Goal: Book appointment/travel/reservation

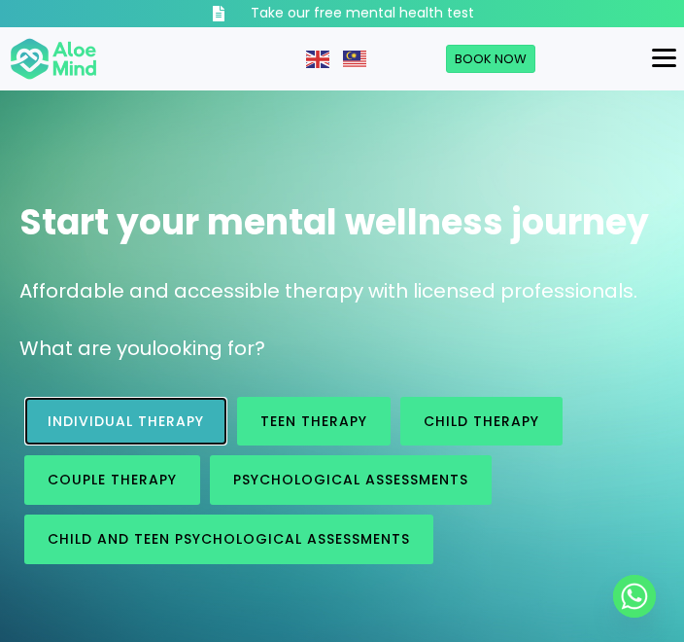
click at [140, 444] on link "Individual therapy" at bounding box center [125, 422] width 203 height 50
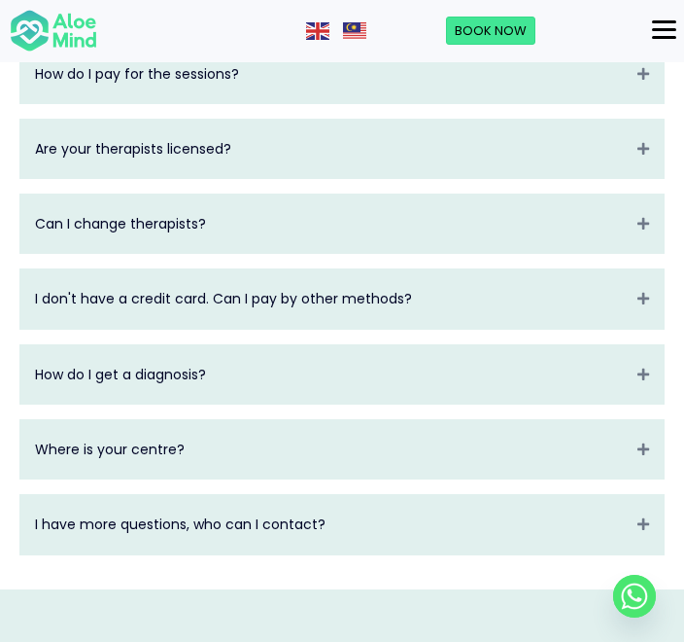
scroll to position [4187, 0]
click at [670, 31] on div "Menu" at bounding box center [664, 29] width 24 height 17
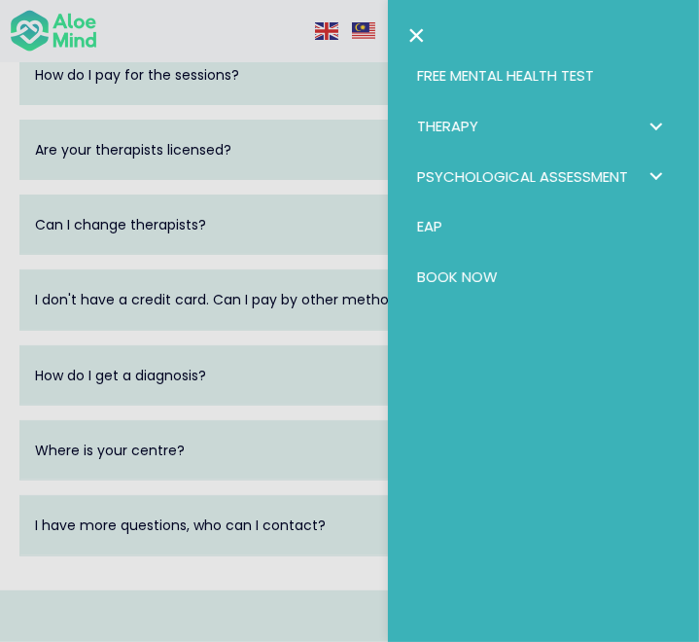
click at [642, 123] on span "Therapy: submenu" at bounding box center [656, 126] width 28 height 28
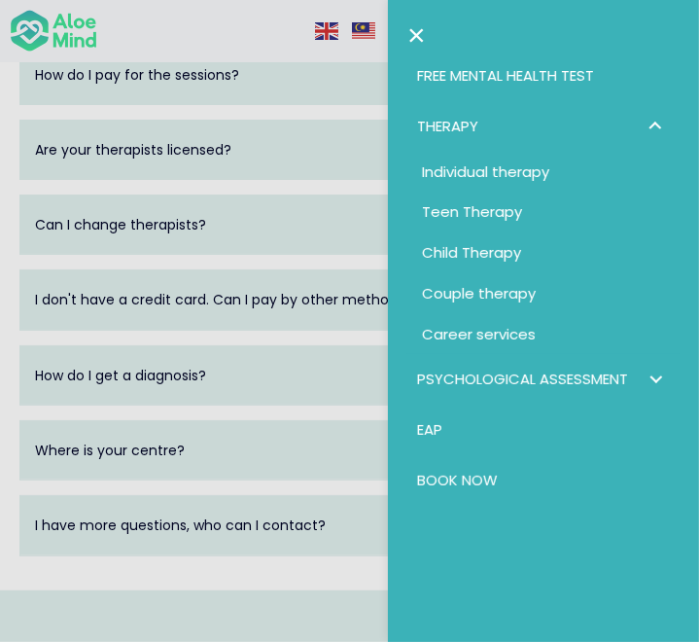
click at [411, 29] on link "×" at bounding box center [416, 34] width 18 height 31
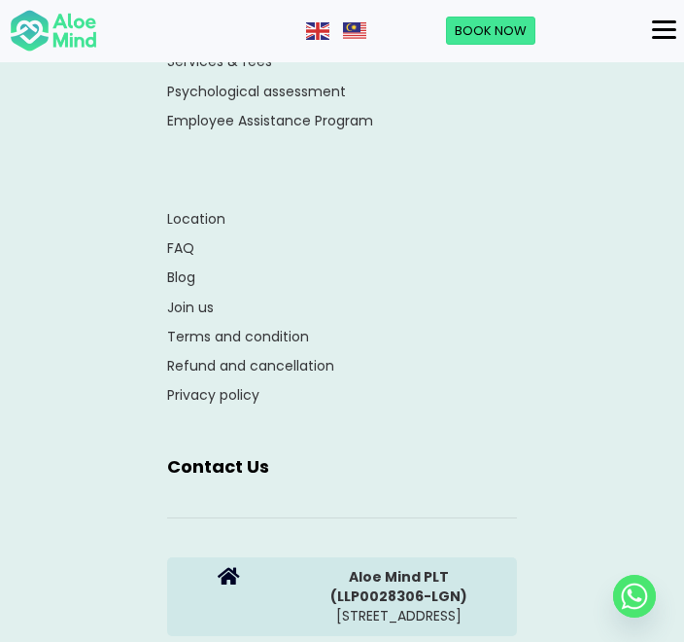
scroll to position [5284, 0]
click at [505, 19] on link "Book Now" at bounding box center [490, 31] width 89 height 29
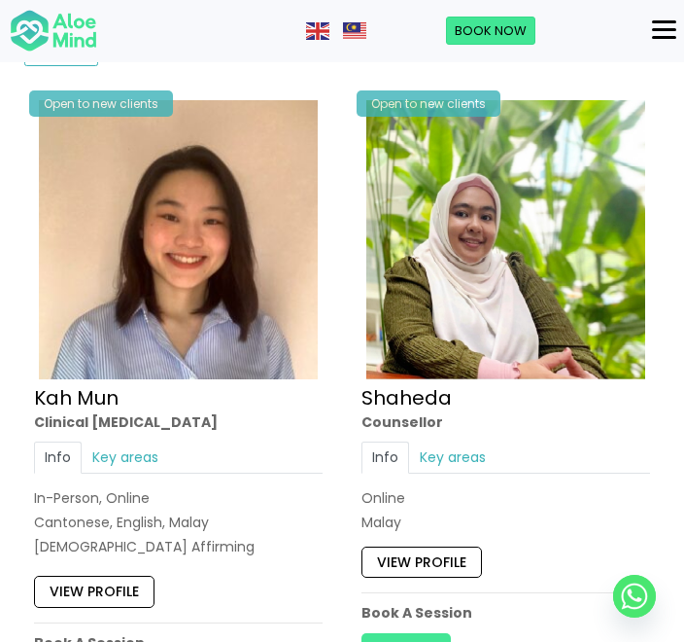
scroll to position [1429, 0]
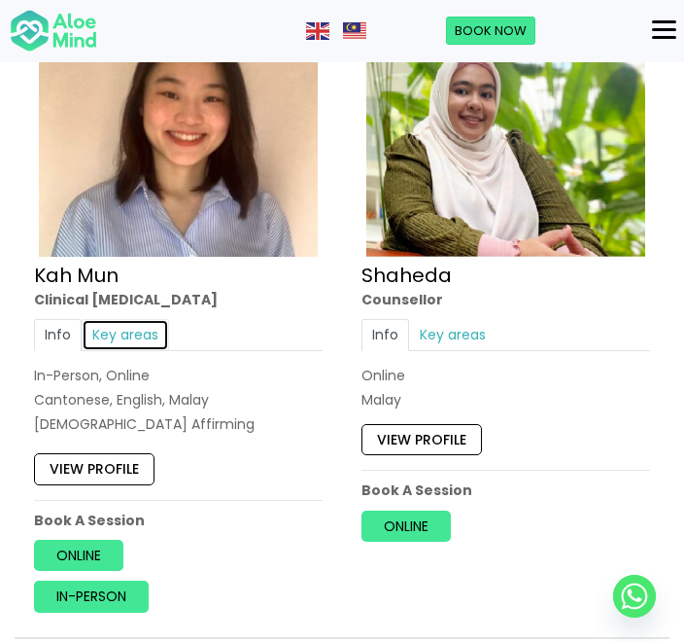
click at [126, 326] on link "Key areas" at bounding box center [125, 334] width 87 height 31
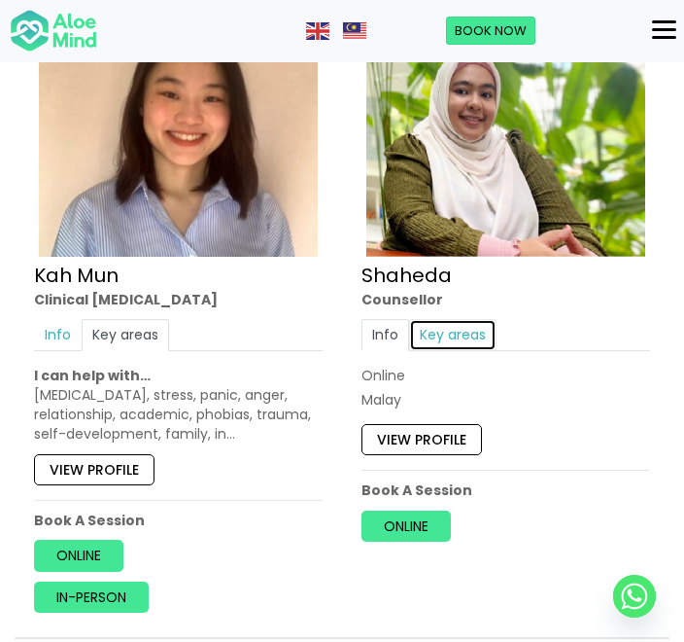
click at [484, 321] on link "Key areas" at bounding box center [452, 334] width 87 height 31
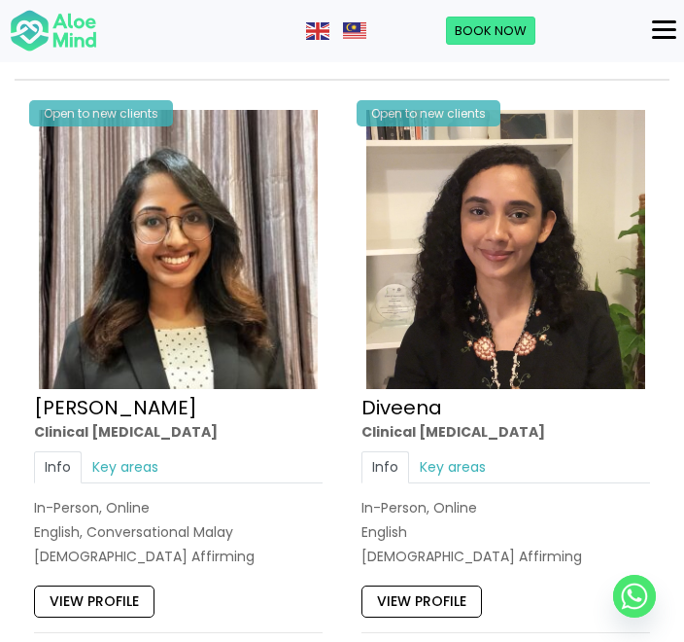
scroll to position [1987, 0]
click at [136, 459] on link "Key areas" at bounding box center [125, 466] width 87 height 31
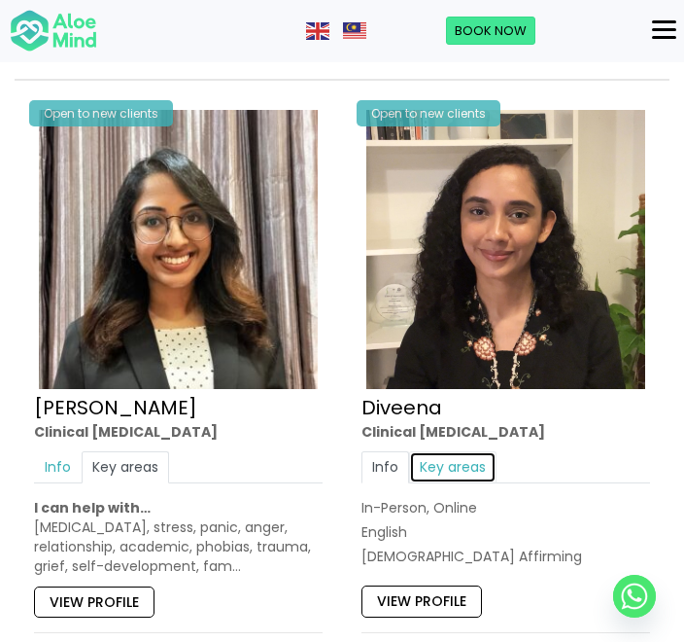
click at [476, 472] on link "Key areas" at bounding box center [452, 466] width 87 height 31
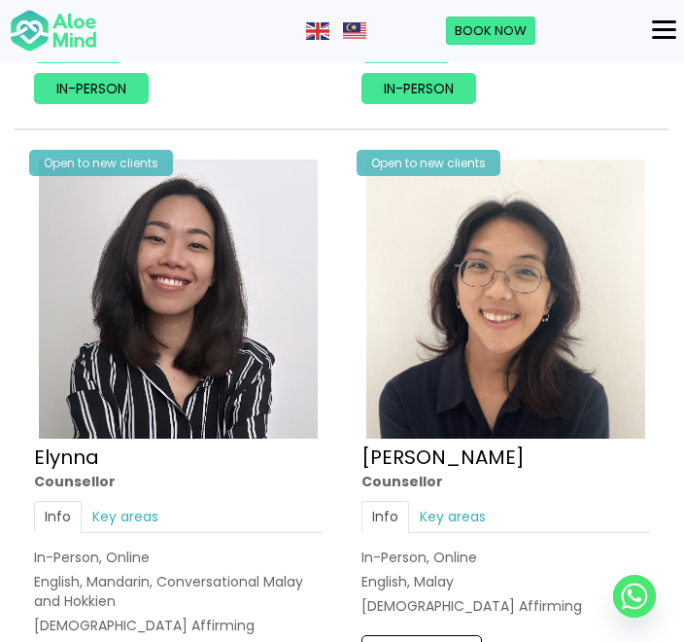
scroll to position [2628, 0]
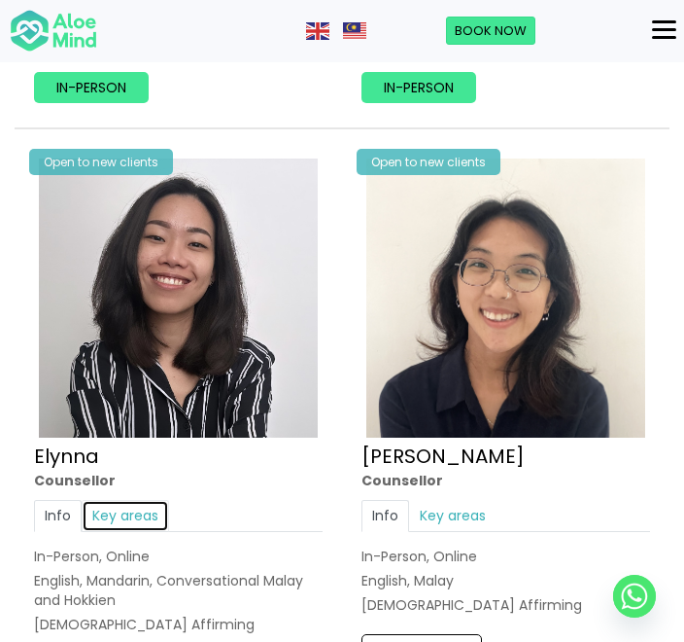
click at [148, 509] on link "Key areas" at bounding box center [125, 515] width 87 height 31
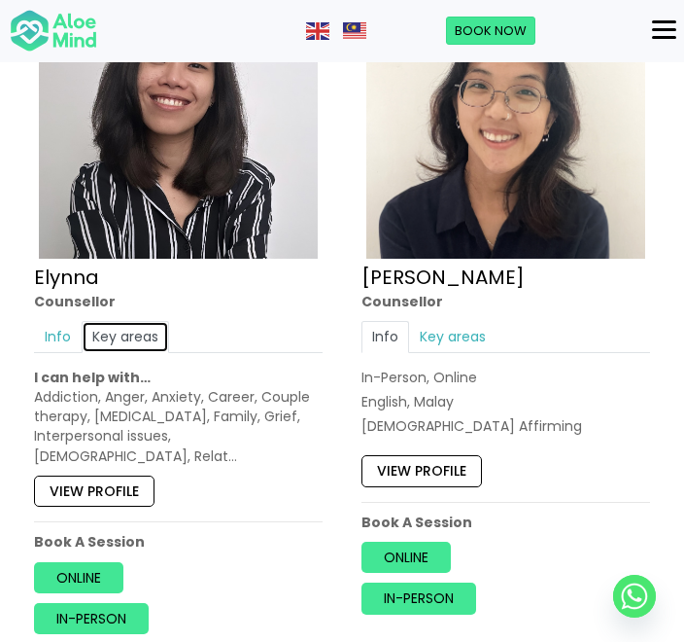
scroll to position [2807, 0]
click at [490, 327] on link "Key areas" at bounding box center [452, 336] width 87 height 31
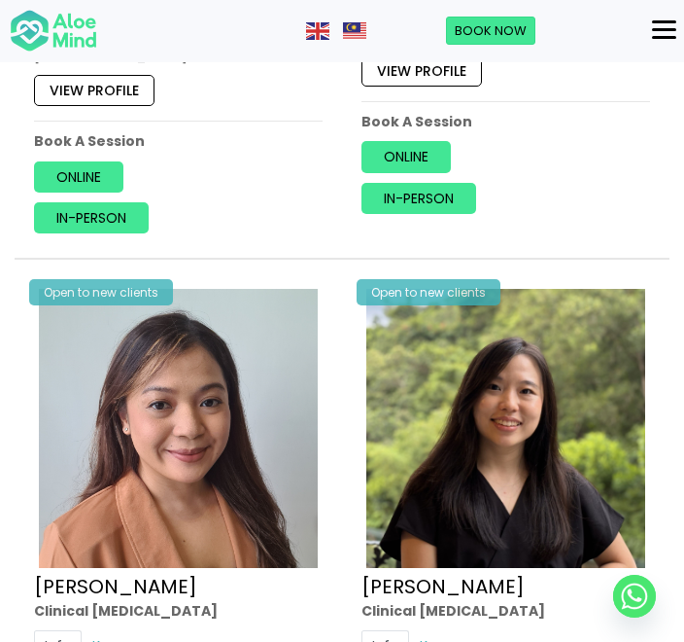
scroll to position [3363, 0]
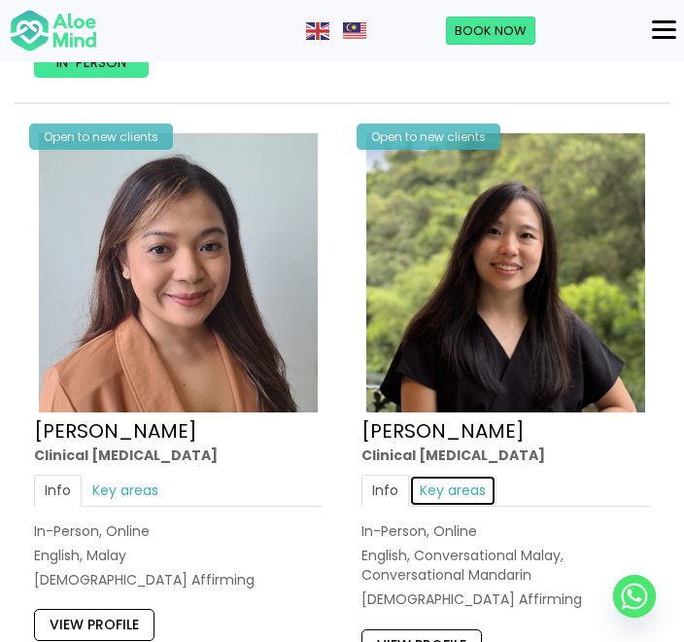
click at [439, 475] on link "Key areas" at bounding box center [452, 490] width 87 height 31
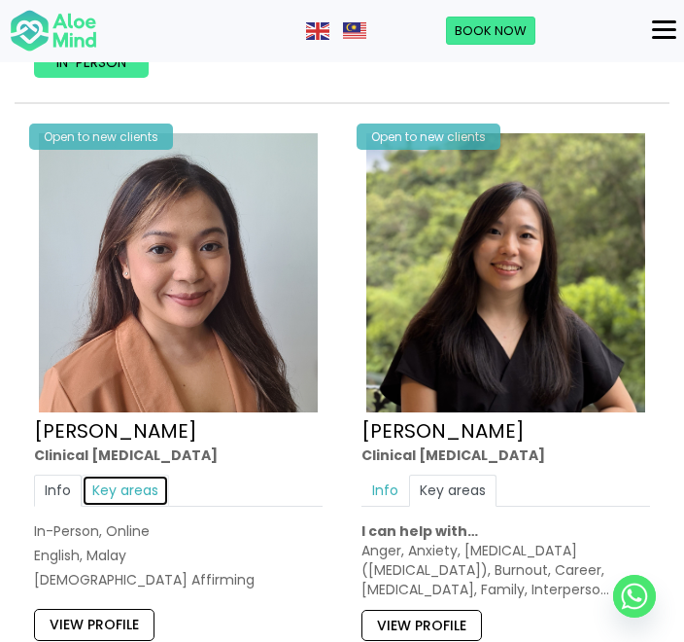
click at [136, 475] on link "Key areas" at bounding box center [125, 490] width 87 height 31
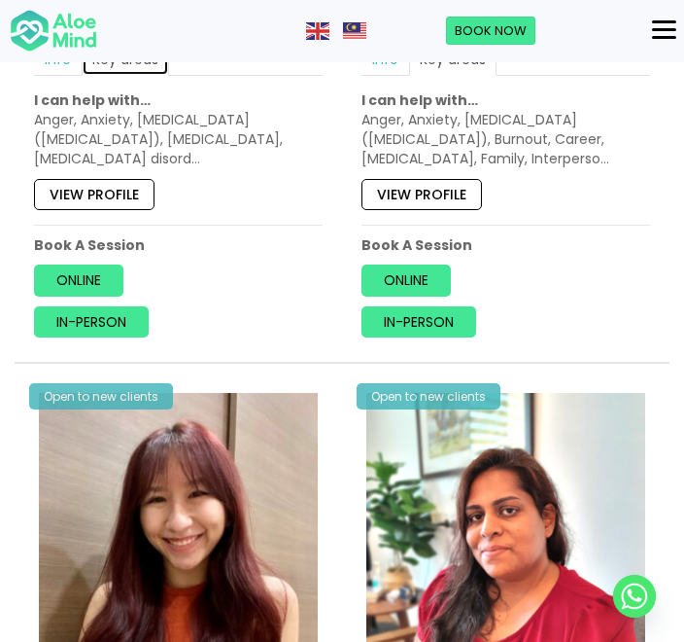
scroll to position [4008, 0]
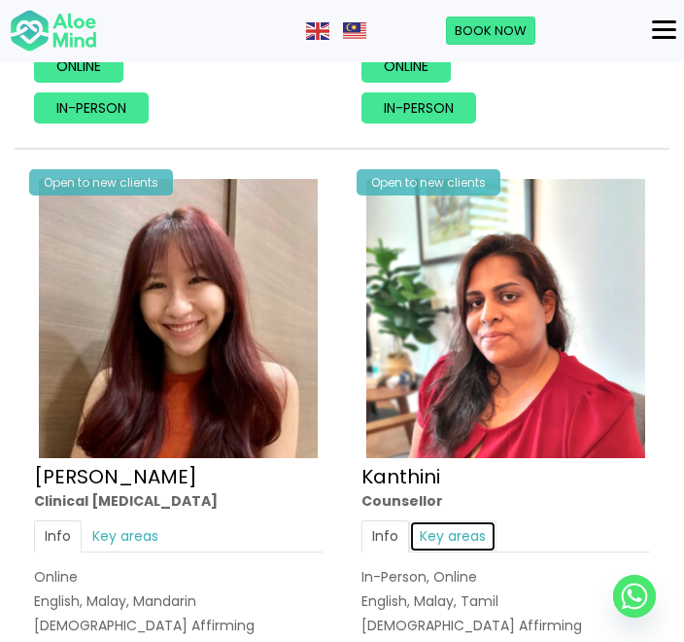
click at [441, 520] on link "Key areas" at bounding box center [452, 535] width 87 height 31
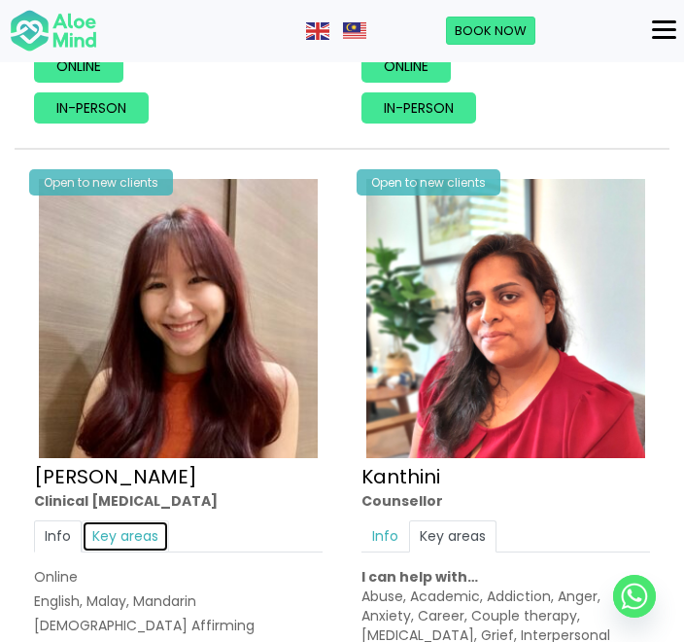
click at [149, 520] on link "Key areas" at bounding box center [125, 535] width 87 height 31
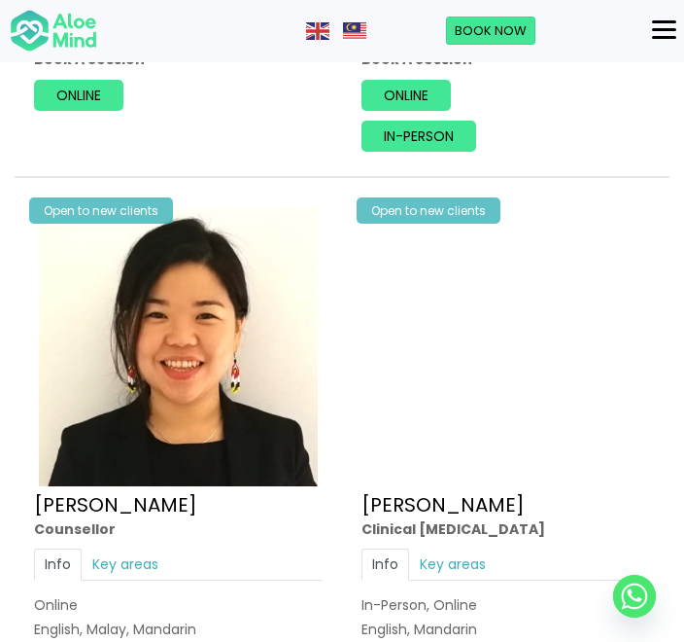
scroll to position [4693, 0]
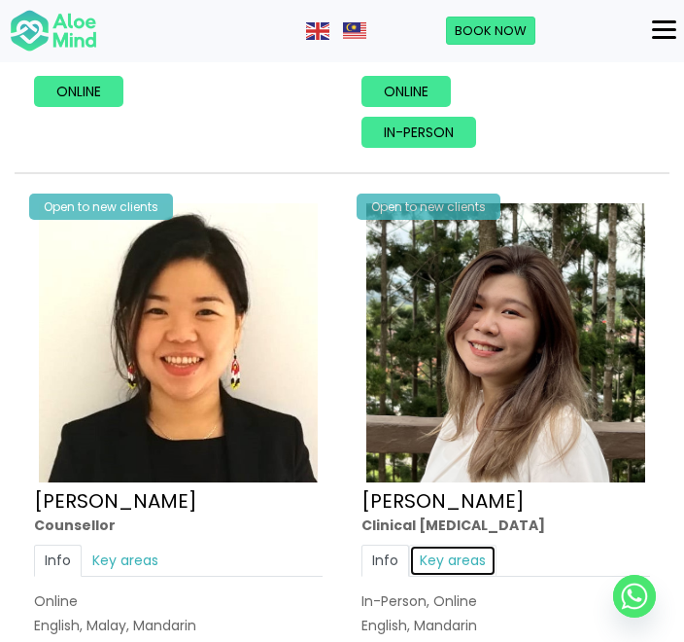
click at [459, 547] on link "Key areas" at bounding box center [452, 560] width 87 height 31
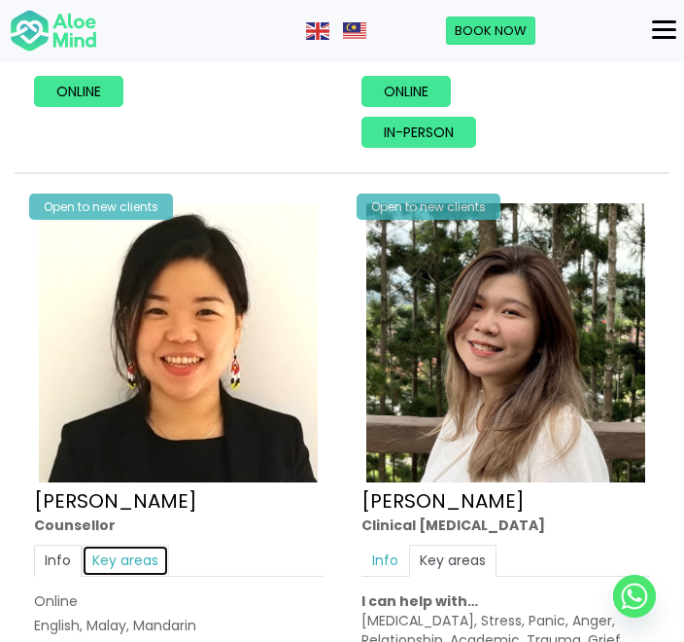
click at [97, 545] on link "Key areas" at bounding box center [125, 560] width 87 height 31
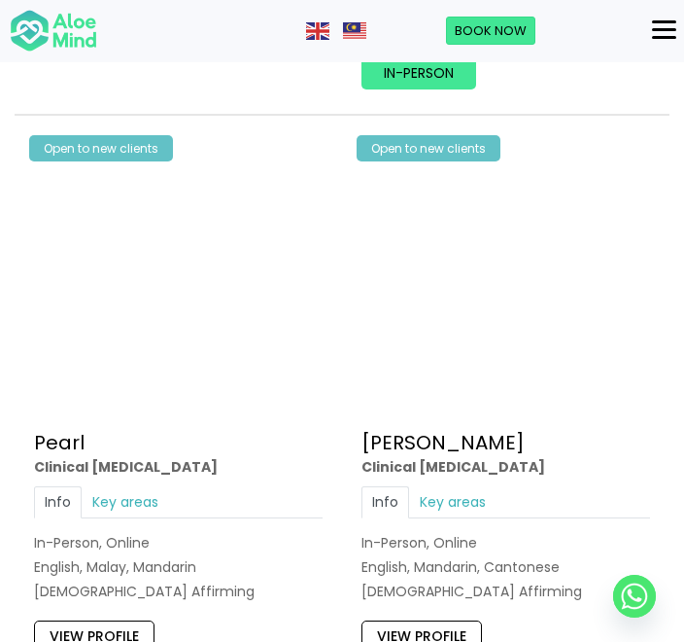
scroll to position [6135, 0]
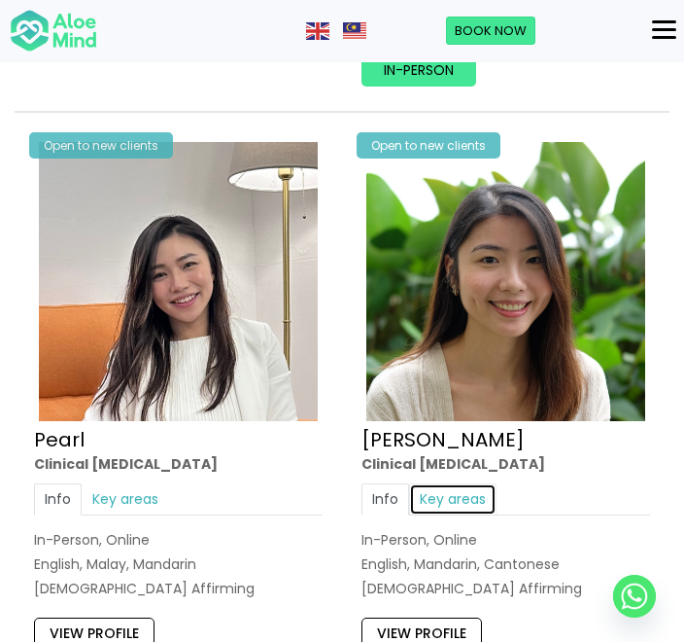
click at [475, 483] on link "Key areas" at bounding box center [452, 498] width 87 height 31
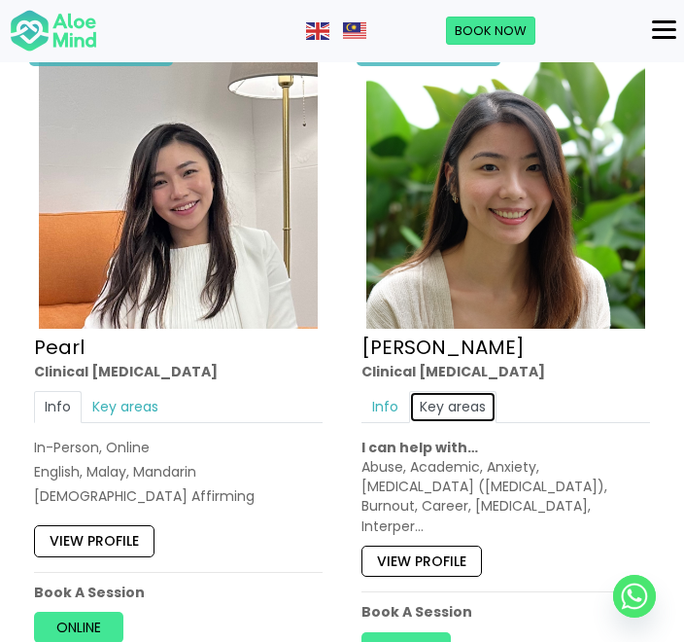
scroll to position [6228, 0]
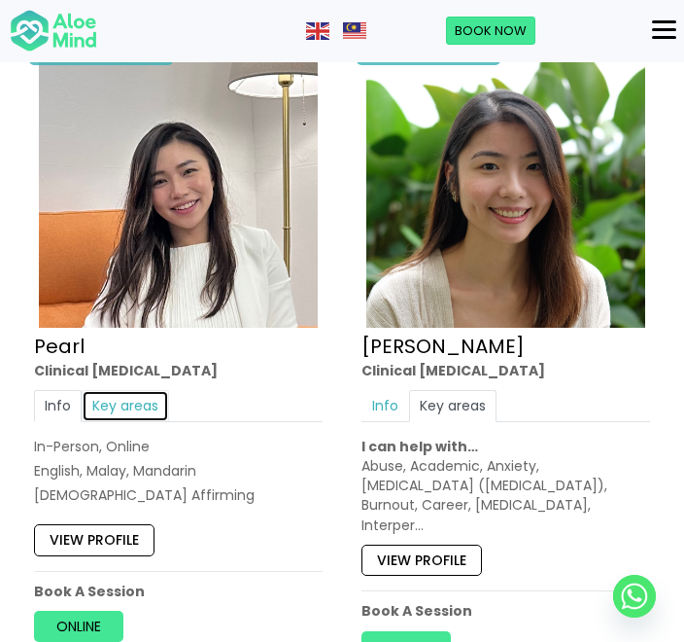
click at [148, 390] on link "Key areas" at bounding box center [125, 405] width 87 height 31
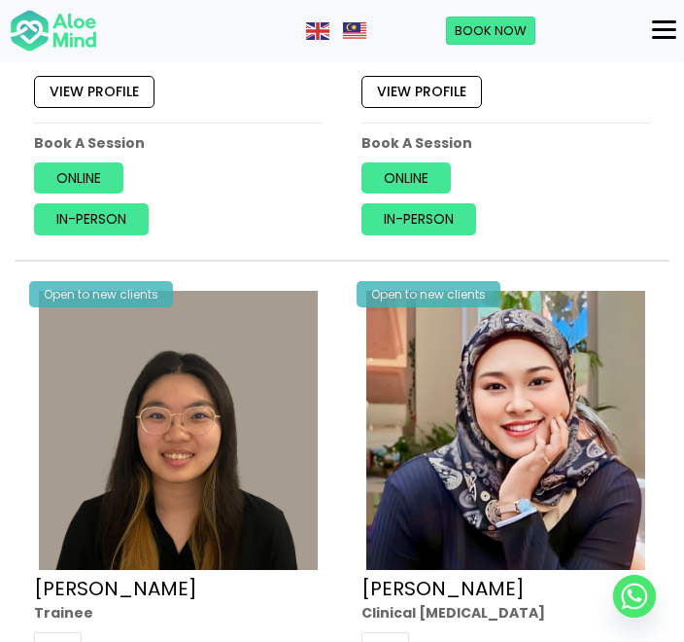
scroll to position [8228, 0]
